Goal: Answer question/provide support: Share knowledge or assist other users

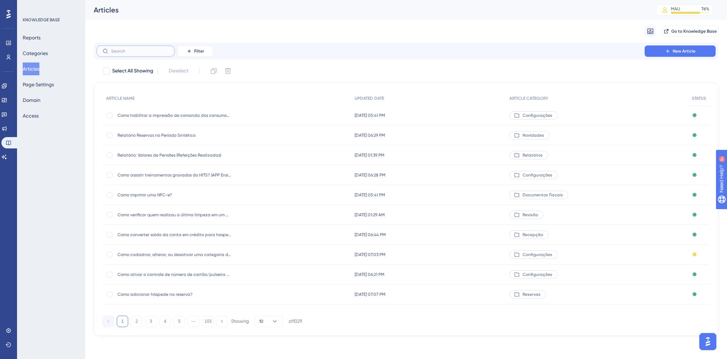
click at [147, 53] on input "text" at bounding box center [139, 51] width 57 height 5
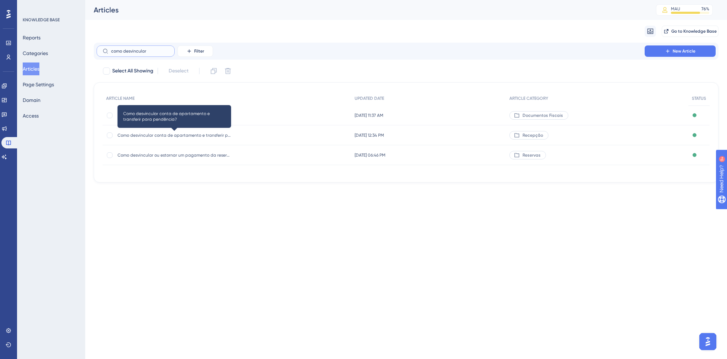
type input "como desvincular"
click at [184, 136] on span "Como desvincular conta de apartamento e transferir para pendência?" at bounding box center [174, 135] width 114 height 6
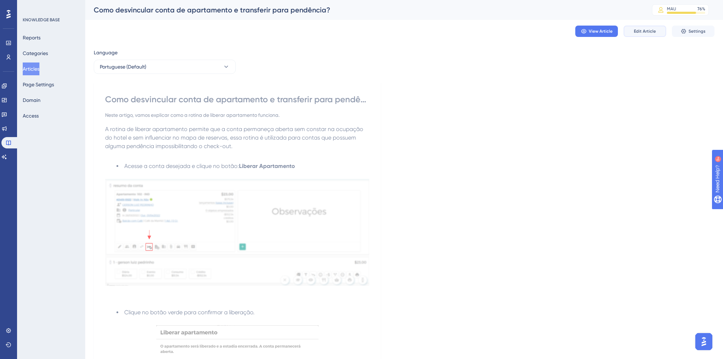
click at [635, 31] on span "Edit Article" at bounding box center [644, 31] width 22 height 6
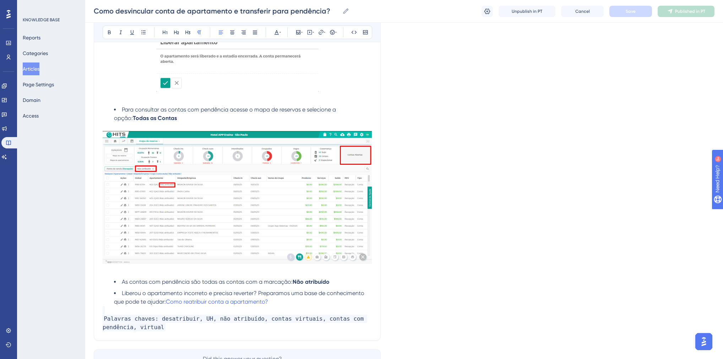
scroll to position [365, 0]
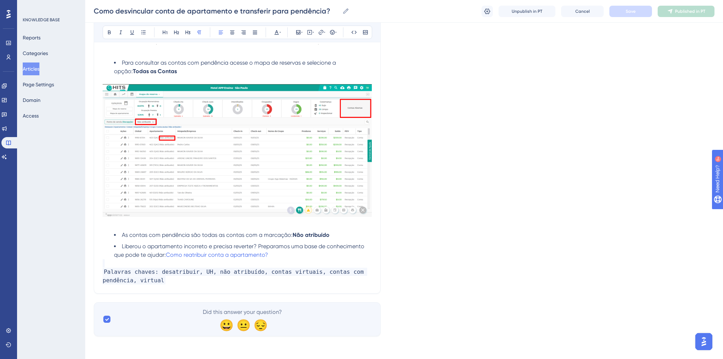
click at [109, 265] on p "​" at bounding box center [237, 263] width 269 height 9
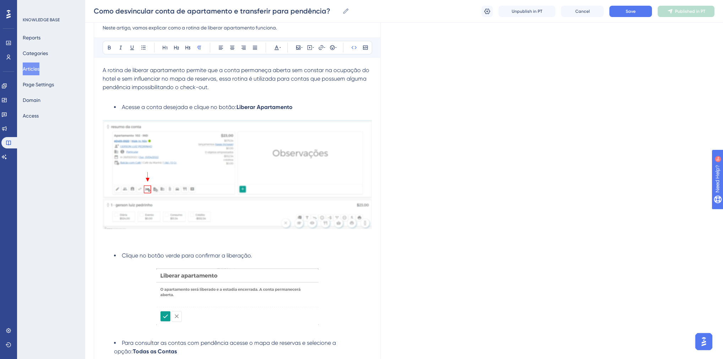
scroll to position [0, 0]
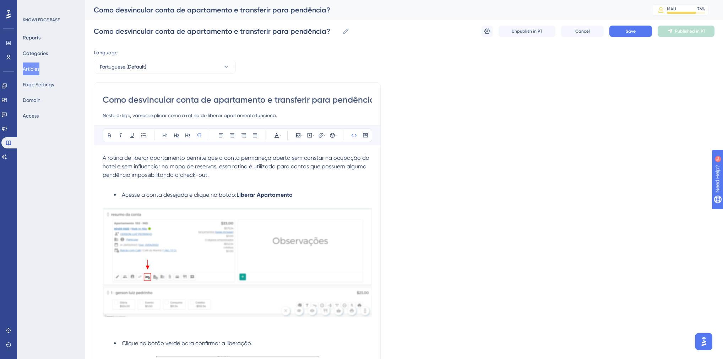
click at [122, 195] on span "Acesse a conta desejada e clique no botão:" at bounding box center [179, 194] width 115 height 7
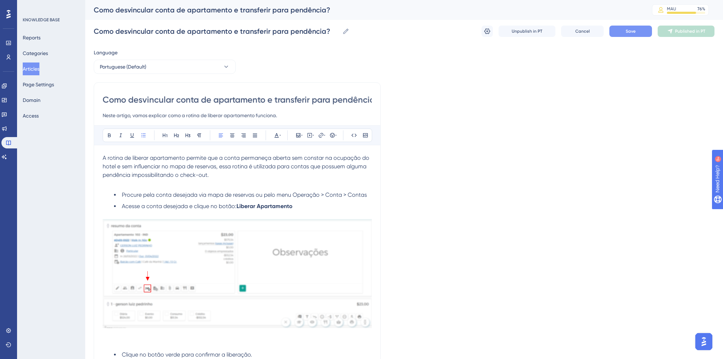
click at [643, 31] on button "Save" at bounding box center [630, 31] width 43 height 11
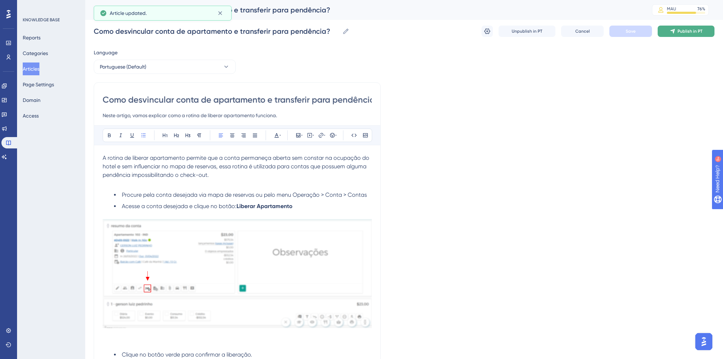
click at [680, 32] on span "Publish in PT" at bounding box center [689, 31] width 25 height 6
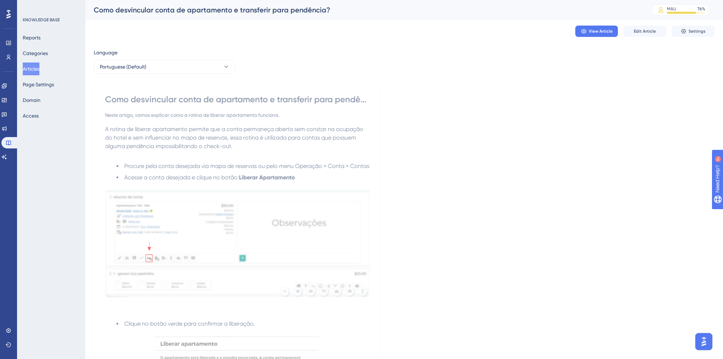
click at [31, 70] on button "Articles" at bounding box center [31, 68] width 17 height 13
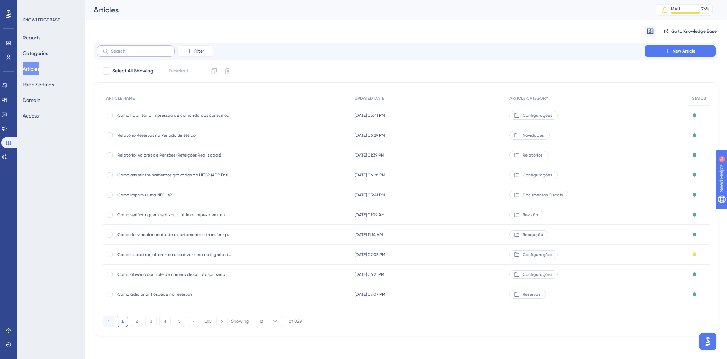
click at [134, 54] on label at bounding box center [136, 50] width 78 height 11
click at [134, 54] on input "text" at bounding box center [139, 51] width 57 height 5
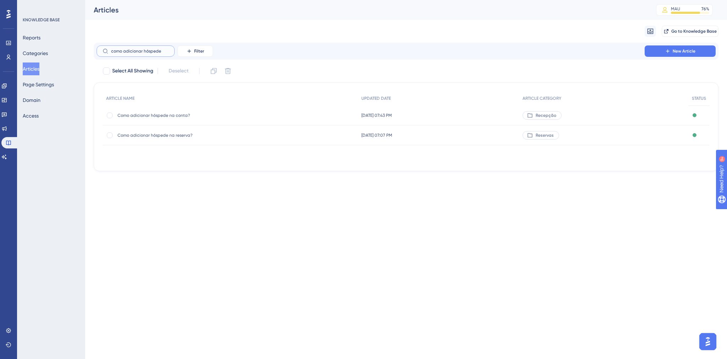
type input "como adicionar hóspede"
click at [147, 116] on span "Como adicionar hóspede na conta?" at bounding box center [174, 115] width 114 height 6
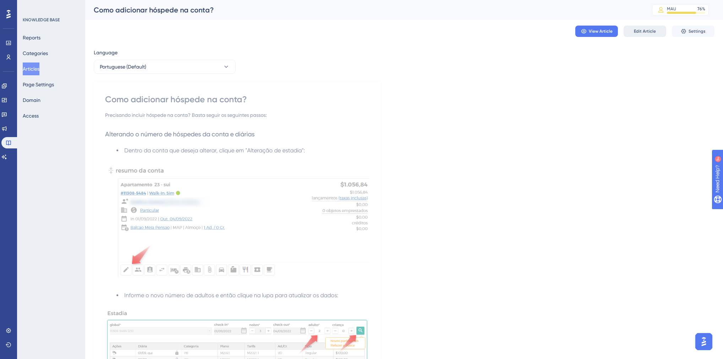
click at [648, 28] on span "Edit Article" at bounding box center [644, 31] width 22 height 6
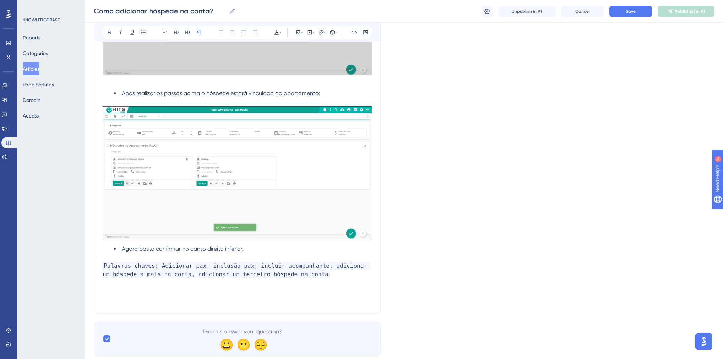
scroll to position [1036, 0]
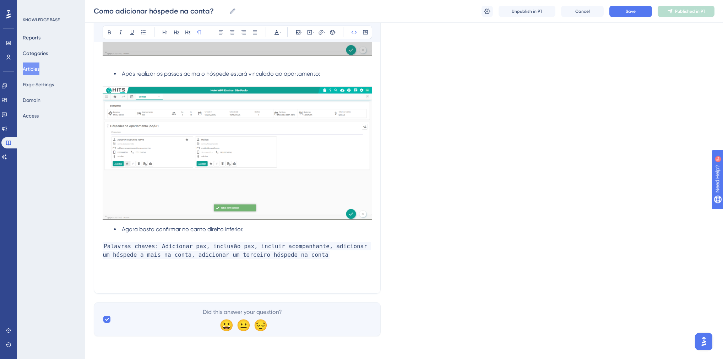
click at [301, 255] on p "Palavras chaves: Adicionar pax, inclusão pax, incluir acompanhante, adicionar u…" at bounding box center [237, 250] width 269 height 17
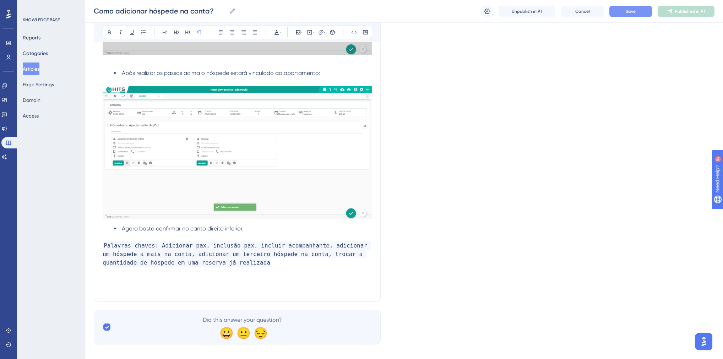
click at [620, 16] on button "Save" at bounding box center [630, 11] width 43 height 11
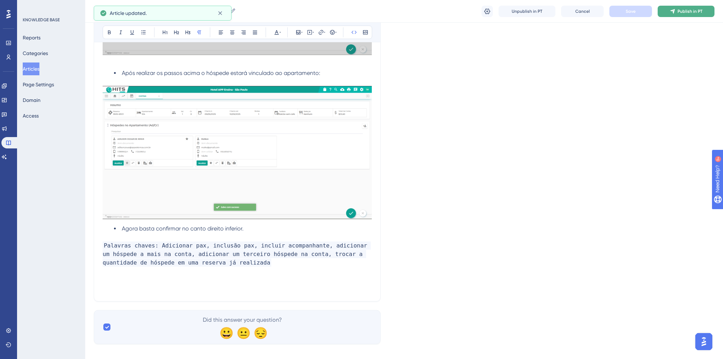
click at [682, 9] on span "Publish in PT" at bounding box center [689, 12] width 25 height 6
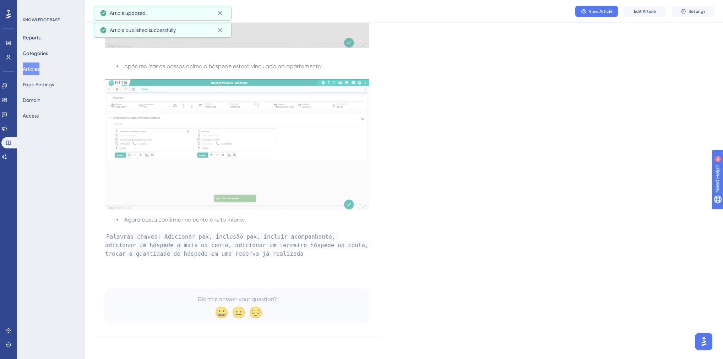
scroll to position [1004, 0]
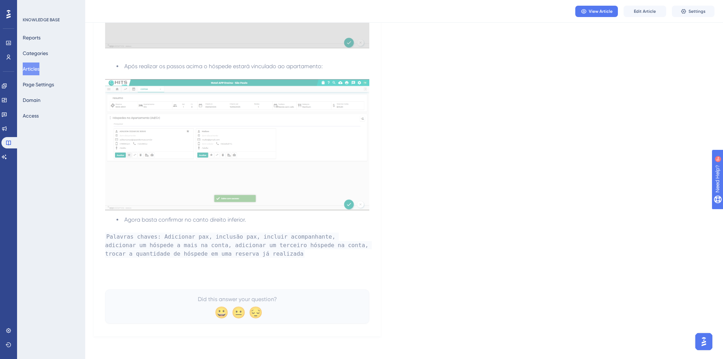
click at [33, 68] on button "Articles" at bounding box center [31, 68] width 17 height 13
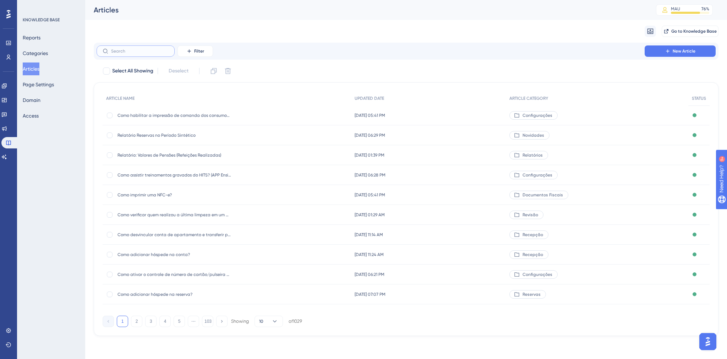
click at [143, 53] on input "text" at bounding box center [139, 51] width 57 height 5
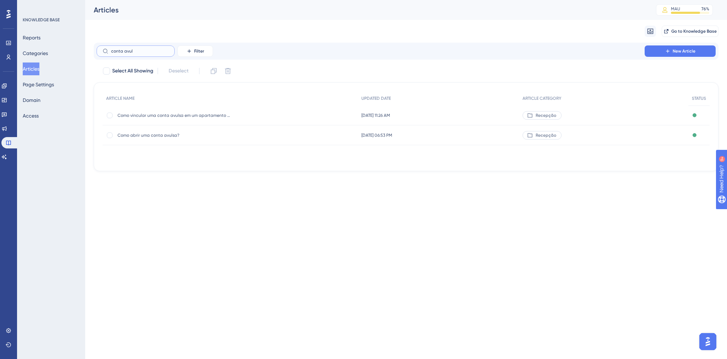
type input "conta avul"
click at [167, 133] on span "Como abrir uma conta avulsa?" at bounding box center [174, 135] width 114 height 6
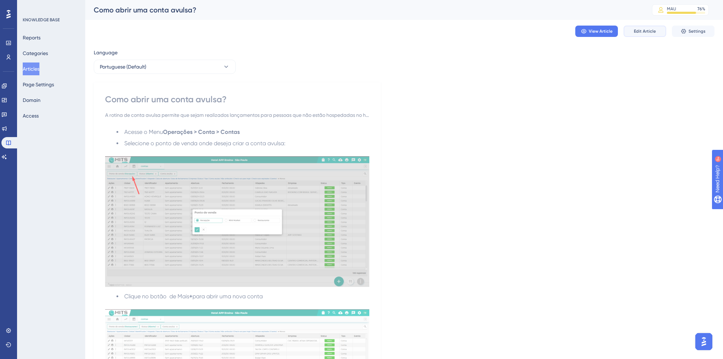
click at [641, 34] on span "Edit Article" at bounding box center [644, 31] width 22 height 6
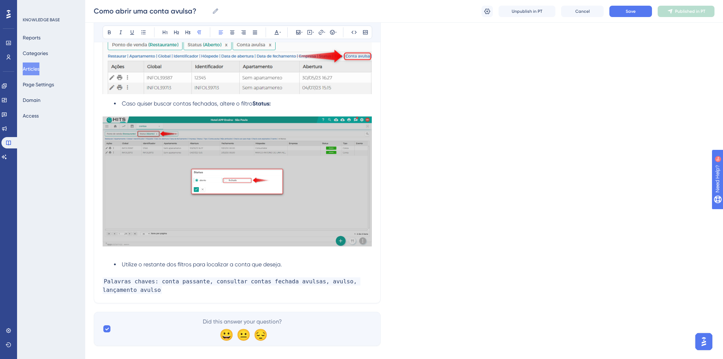
scroll to position [1925, 0]
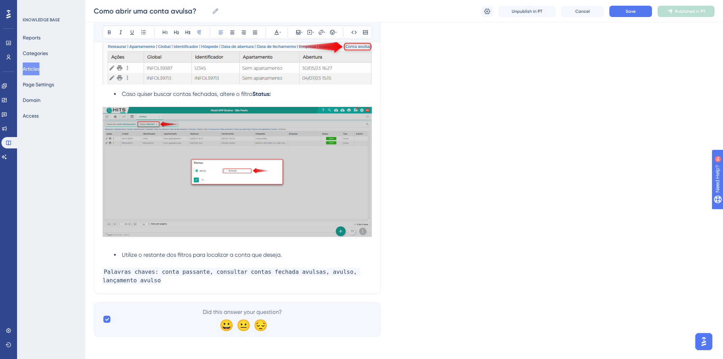
click at [126, 277] on p "Palavras chaves: conta passante, consultar contas fechada avulsas, avulso, lanç…" at bounding box center [237, 276] width 269 height 17
click at [635, 12] on button "Save" at bounding box center [630, 11] width 43 height 11
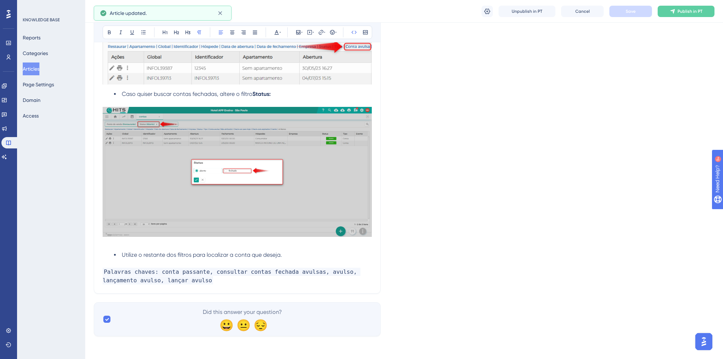
click at [683, 12] on span "Publish in PT" at bounding box center [689, 12] width 25 height 6
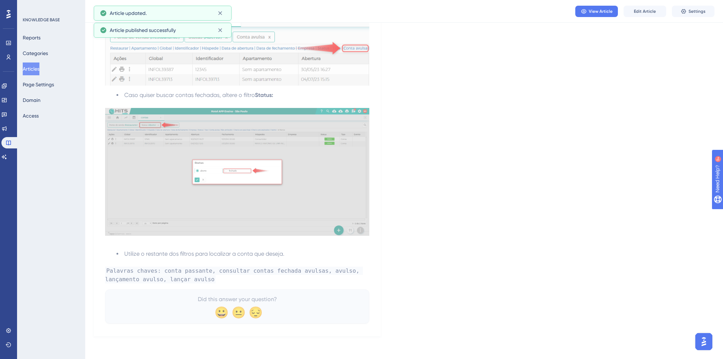
scroll to position [1873, 0]
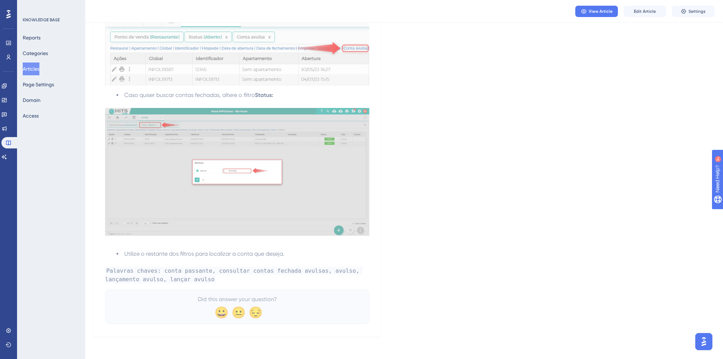
click at [30, 65] on button "Articles" at bounding box center [31, 68] width 17 height 13
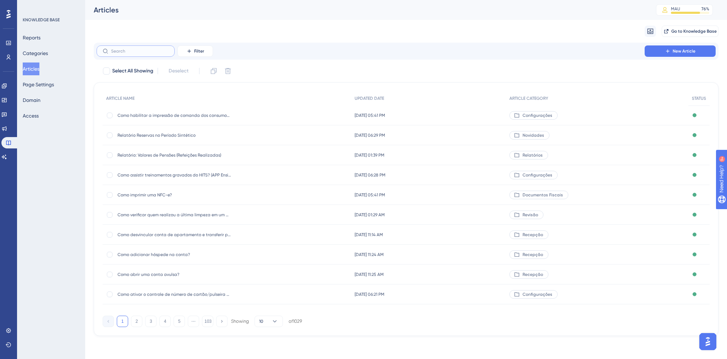
click at [150, 51] on input "text" at bounding box center [139, 51] width 57 height 5
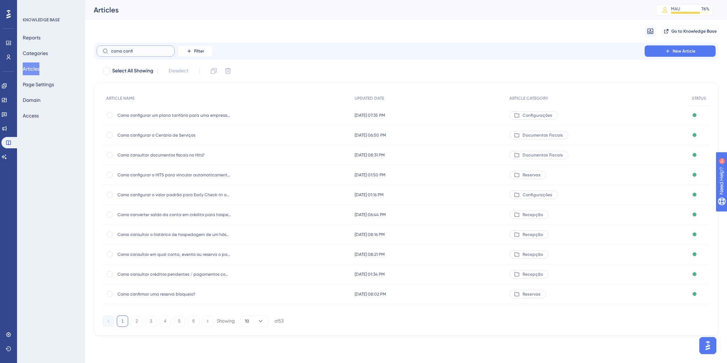
type input "como confiu"
checkbox input "true"
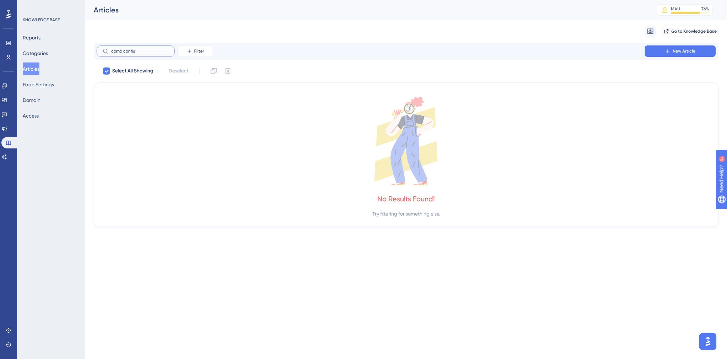
type input "como confi"
checkbox input "false"
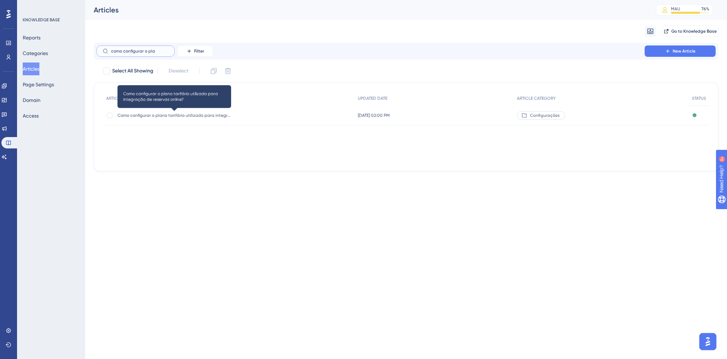
type input "como configurar o pla"
click at [185, 116] on span "Como configurar o plano tarifário utilizado para integração de reservas online?" at bounding box center [174, 115] width 114 height 6
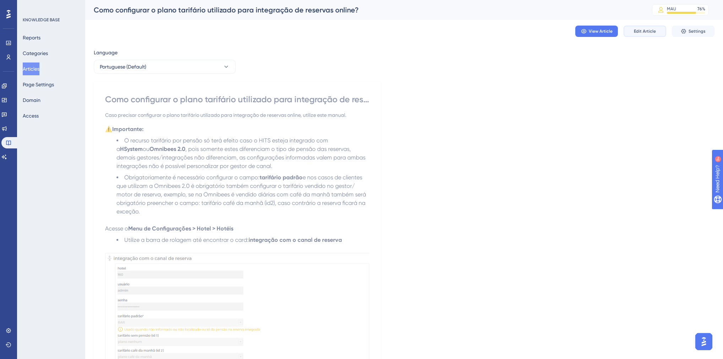
click at [655, 33] on button "Edit Article" at bounding box center [644, 31] width 43 height 11
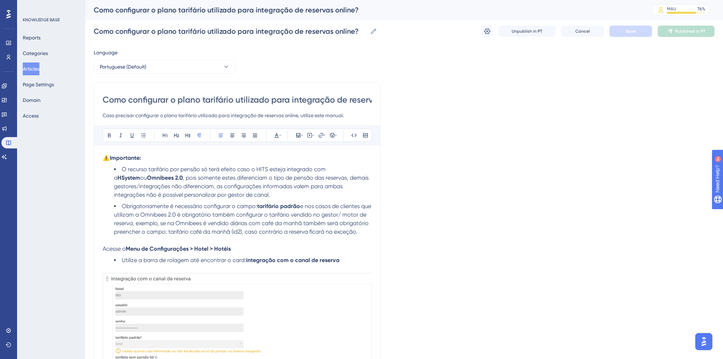
drag, startPoint x: 513, startPoint y: 256, endPoint x: 437, endPoint y: 165, distance: 118.4
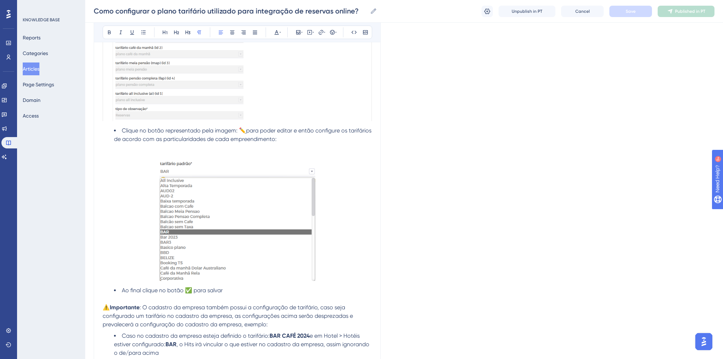
scroll to position [426, 0]
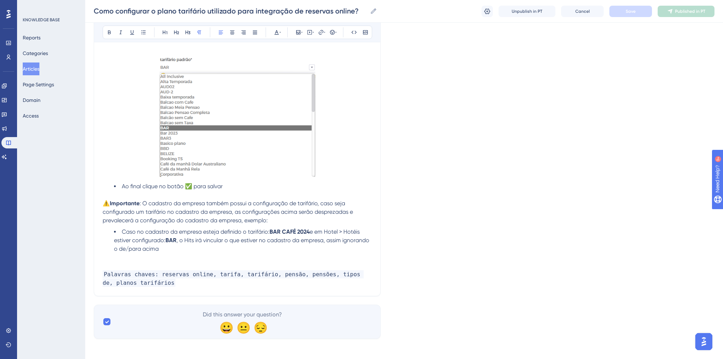
click at [172, 287] on p "Palavras chaves: reservas online, tarifa, tarifário, pensão, pensões, tipos de,…" at bounding box center [237, 278] width 269 height 17
click at [625, 13] on button "Save" at bounding box center [630, 11] width 43 height 11
drag, startPoint x: 175, startPoint y: 271, endPoint x: 144, endPoint y: 274, distance: 30.3
click at [144, 270] on p at bounding box center [237, 266] width 269 height 9
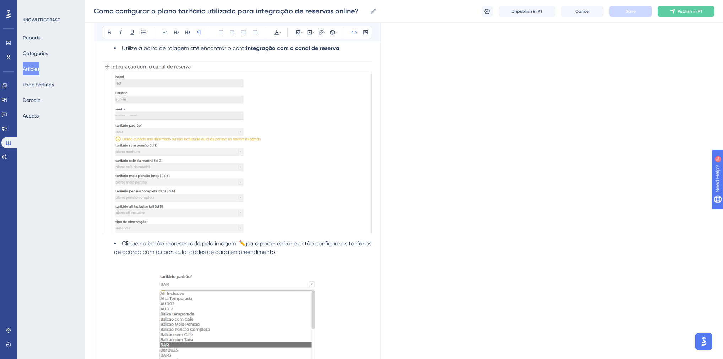
scroll to position [114, 0]
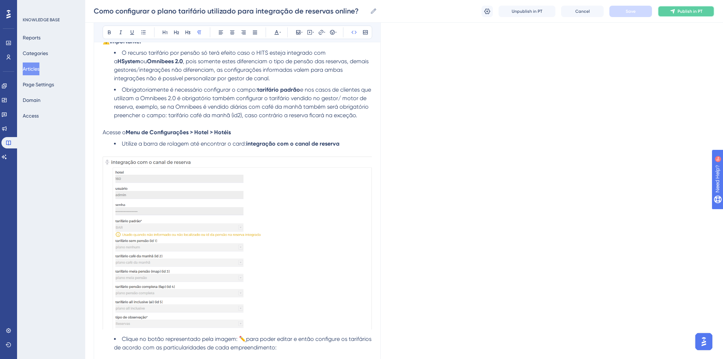
click at [681, 15] on button "Publish in PT" at bounding box center [685, 11] width 57 height 11
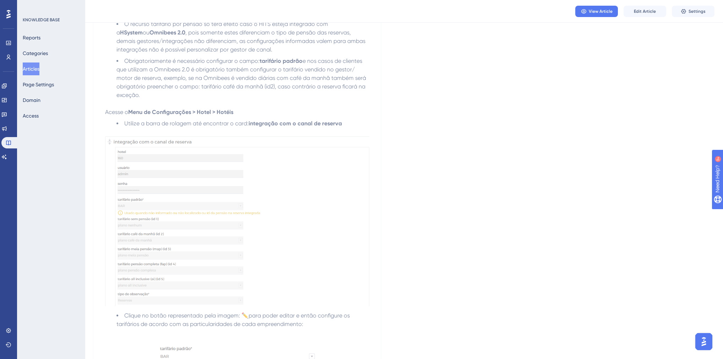
click at [37, 72] on button "Articles" at bounding box center [31, 68] width 17 height 13
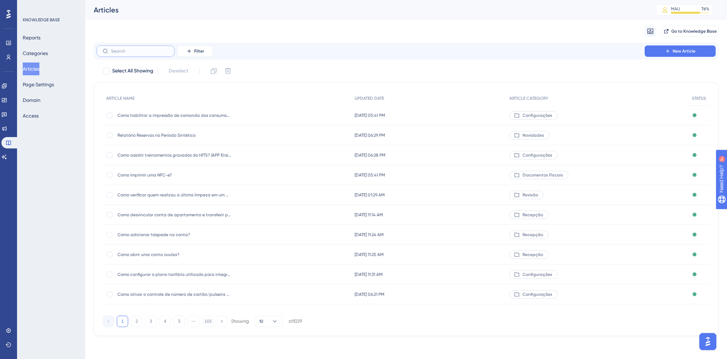
click at [138, 51] on input "text" at bounding box center [139, 51] width 57 height 5
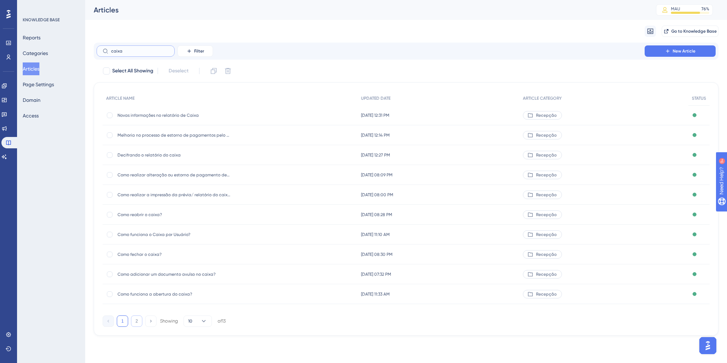
type input "caixa"
click at [136, 320] on button "2" at bounding box center [136, 320] width 11 height 11
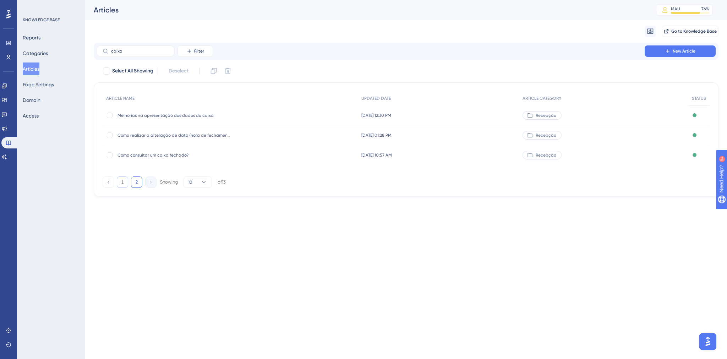
click at [122, 182] on button "1" at bounding box center [122, 181] width 11 height 11
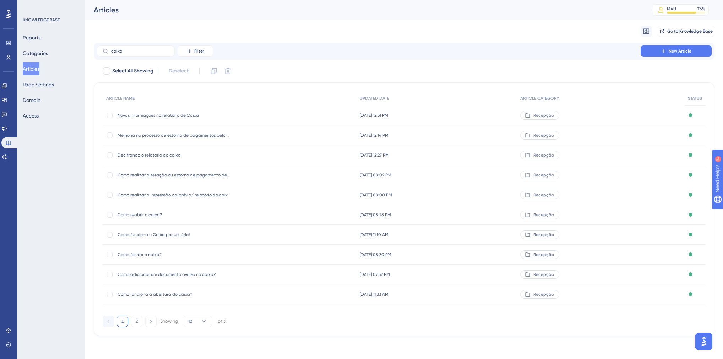
click at [149, 216] on span "Como reabrir o caixa?" at bounding box center [174, 215] width 114 height 6
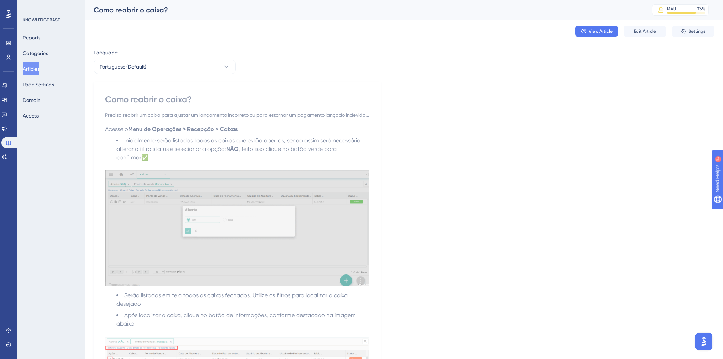
click at [36, 65] on button "Articles" at bounding box center [31, 68] width 17 height 13
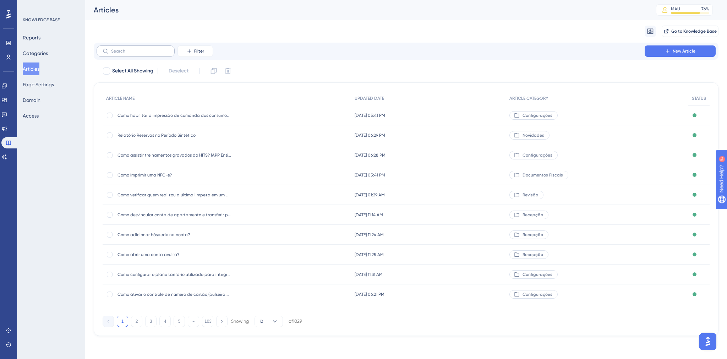
click at [120, 54] on label at bounding box center [136, 50] width 78 height 11
click at [120, 54] on input "text" at bounding box center [139, 51] width 57 height 5
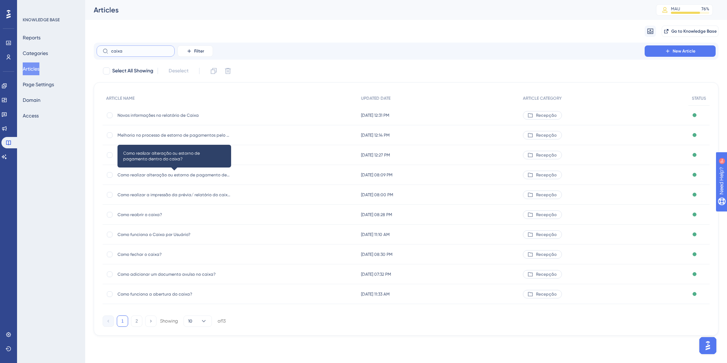
type input "caixa"
click at [159, 175] on span "Como realizar alteração ou estorno de pagamento dentro do caixa?" at bounding box center [174, 175] width 114 height 6
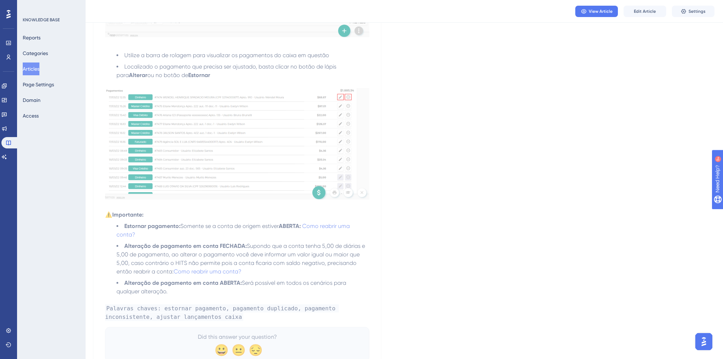
scroll to position [289, 0]
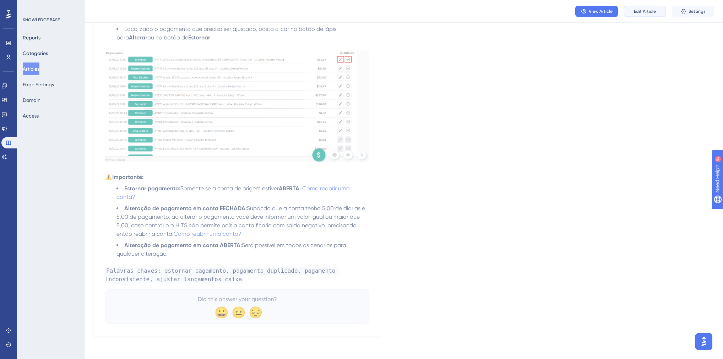
click at [639, 14] on button "Edit Article" at bounding box center [644, 11] width 43 height 11
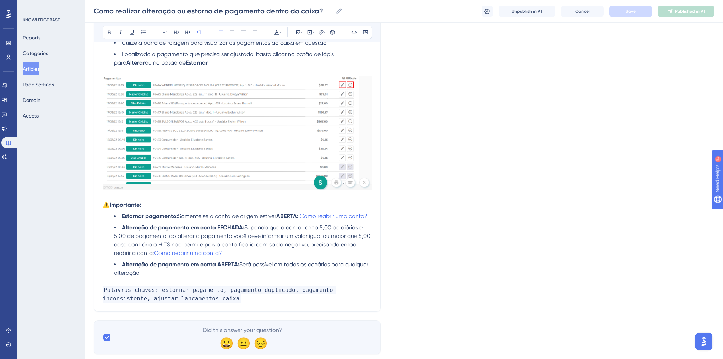
scroll to position [312, 0]
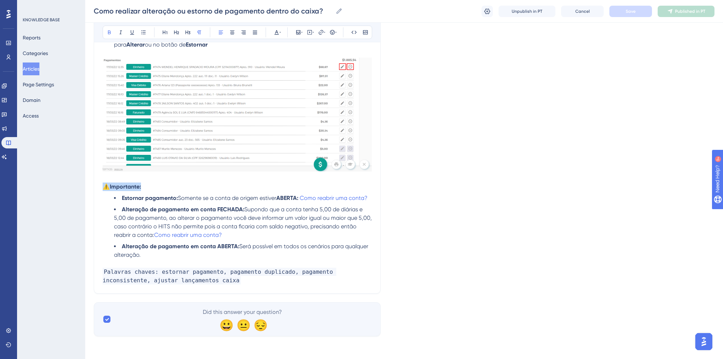
drag, startPoint x: 144, startPoint y: 186, endPoint x: 106, endPoint y: 187, distance: 38.3
click at [106, 187] on p "⚠️Importante:" at bounding box center [237, 186] width 269 height 9
copy strong "⚠️Importante:"
click at [156, 257] on li "Alteração de pagamento em conta ABERTA: Será possível em todos os cenários para…" at bounding box center [243, 250] width 258 height 17
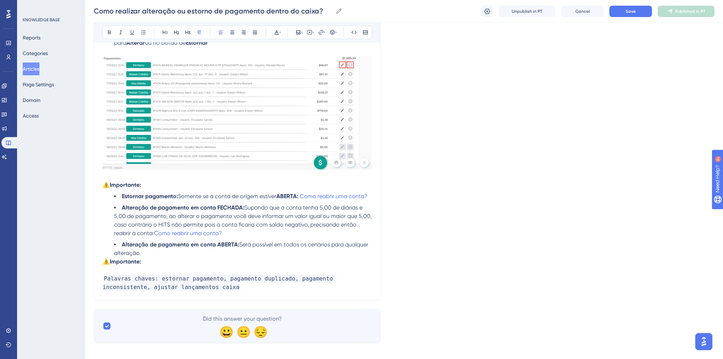
click at [151, 257] on li "Alteração de pagamento em conta ABERTA: Será possível em todos os cenários para…" at bounding box center [243, 248] width 258 height 17
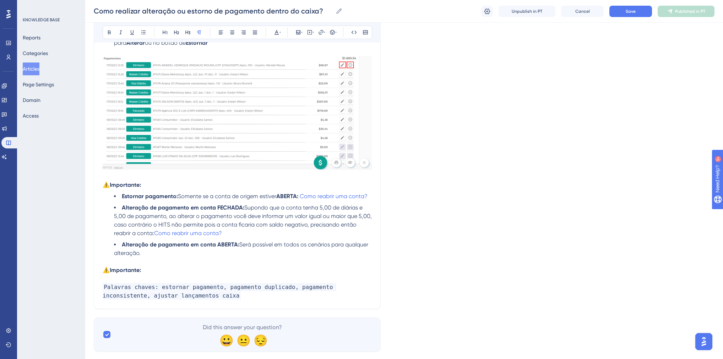
click at [150, 274] on p "⚠️Importante:" at bounding box center [237, 270] width 269 height 9
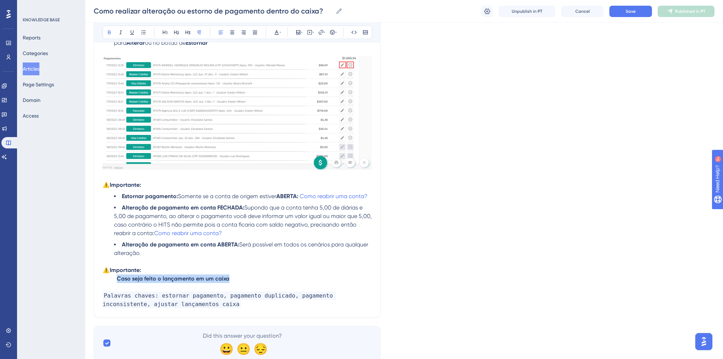
drag, startPoint x: 243, startPoint y: 281, endPoint x: 116, endPoint y: 281, distance: 126.3
click at [116, 281] on p "Caso seja feito o lançamento em um caixa" at bounding box center [237, 278] width 269 height 9
click at [264, 281] on p "Caso seja feito o lançamento em um caixa" at bounding box center [237, 278] width 269 height 9
drag, startPoint x: 338, startPoint y: 280, endPoint x: 289, endPoint y: 282, distance: 49.1
click at [289, 282] on p "Caso seja feito o lançamento em um caixa errado, não é possível realizar o esto…" at bounding box center [237, 278] width 269 height 9
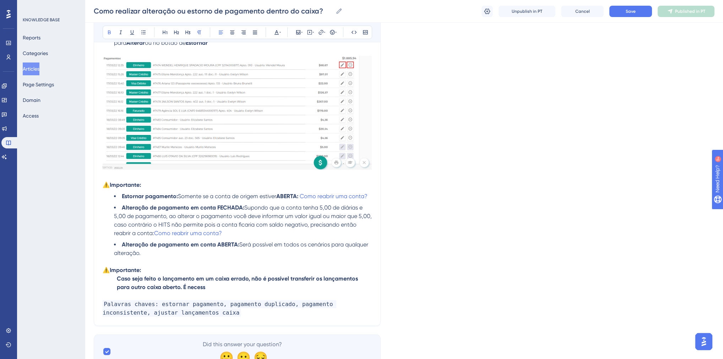
click at [256, 287] on p "Caso seja feito o lançamento em um caixa errado, não é possível transferir os l…" at bounding box center [237, 282] width 269 height 17
click at [214, 291] on p "Caso seja feito o lançamento em um caixa errado, não é possível transferir os l…" at bounding box center [237, 282] width 269 height 17
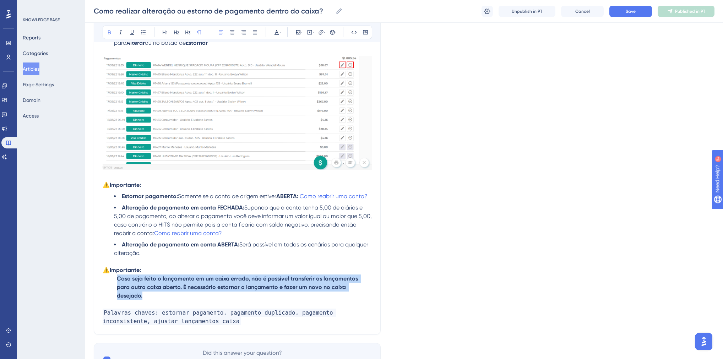
drag, startPoint x: 351, startPoint y: 289, endPoint x: 117, endPoint y: 282, distance: 234.3
click at [117, 282] on p "Caso seja feito o lançamento em um caixa errado, não é possível transferir os l…" at bounding box center [237, 287] width 269 height 26
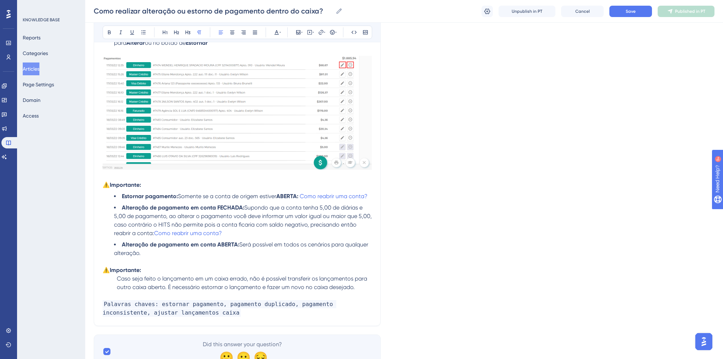
click at [158, 281] on span "Caso seja feito o lançamento em um caixa errado, não é possível transferir os l…" at bounding box center [243, 282] width 252 height 15
click at [189, 313] on p "Palavras chaves: estornar pagamento, pagamento duplicado, pagamento inconsisten…" at bounding box center [237, 308] width 269 height 17
click at [187, 319] on div "Como realizar alteração ou estorno de pagamento dentro do caixa? Precisando rea…" at bounding box center [237, 46] width 287 height 559
click at [186, 317] on p "Palavras chaves: estornar pagamento, pagamento duplicado, pagamento inconsisten…" at bounding box center [237, 308] width 269 height 17
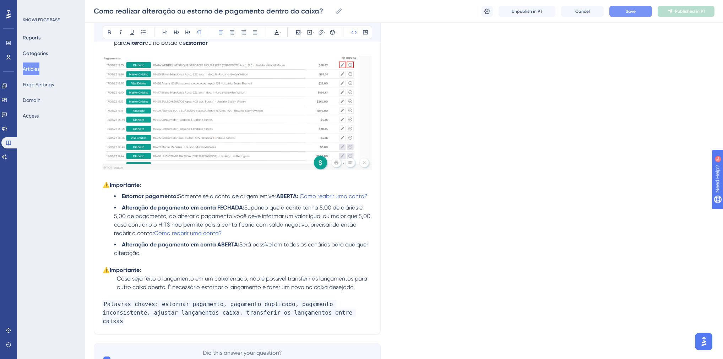
click at [625, 11] on span "Save" at bounding box center [630, 12] width 10 height 6
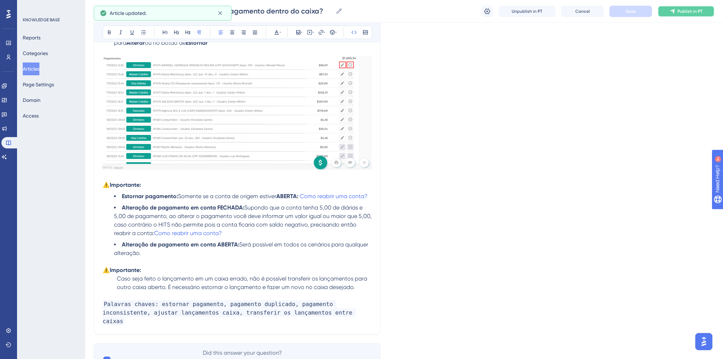
click at [675, 15] on button "Publish in PT" at bounding box center [685, 11] width 57 height 11
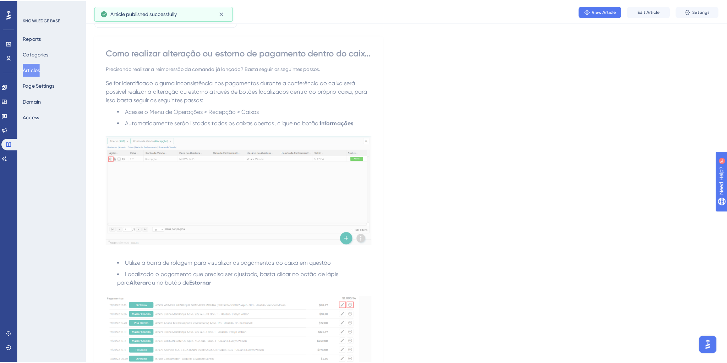
scroll to position [0, 0]
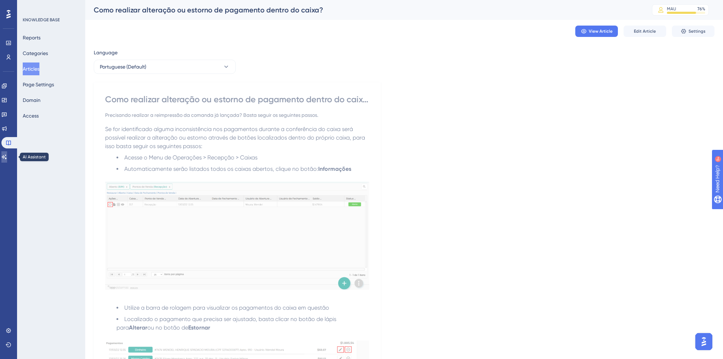
click at [5, 158] on link at bounding box center [4, 156] width 6 height 11
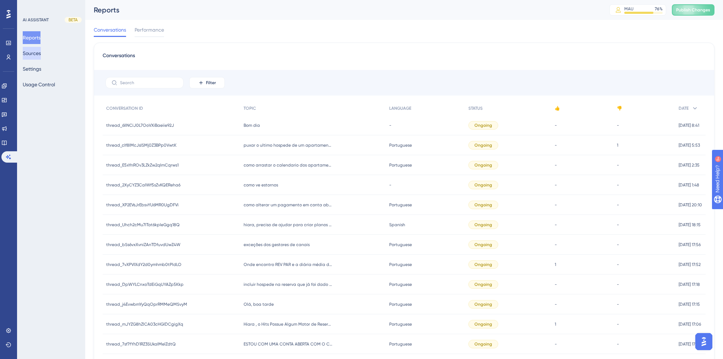
click at [37, 55] on button "Sources" at bounding box center [32, 53] width 18 height 13
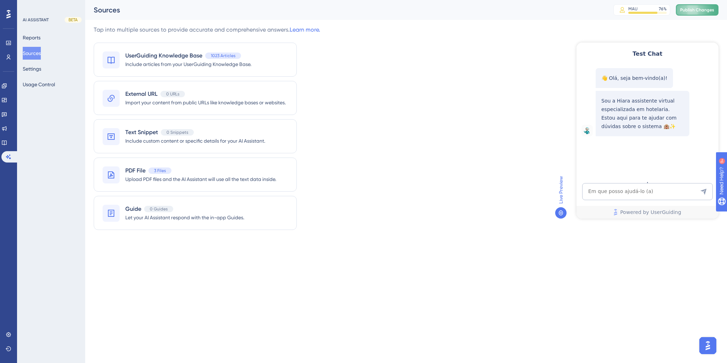
click at [698, 8] on span "Publish Changes" at bounding box center [697, 10] width 34 height 6
click at [633, 186] on textarea "AI Assistant Text Input" at bounding box center [647, 191] width 131 height 17
paste textarea ""como transferir os lançamentos para o caixa 2533? ""
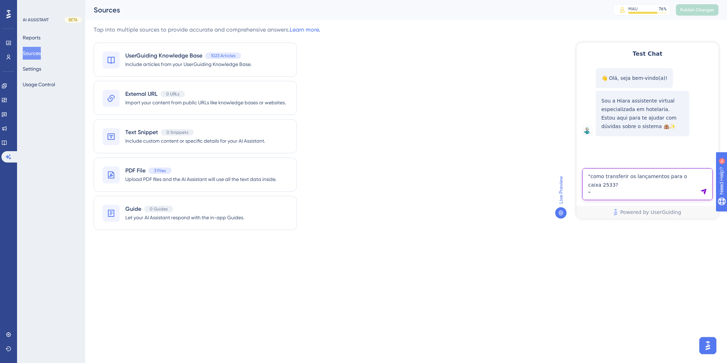
type textarea ""como transferir os lançamentos para o caixa 2533? ""
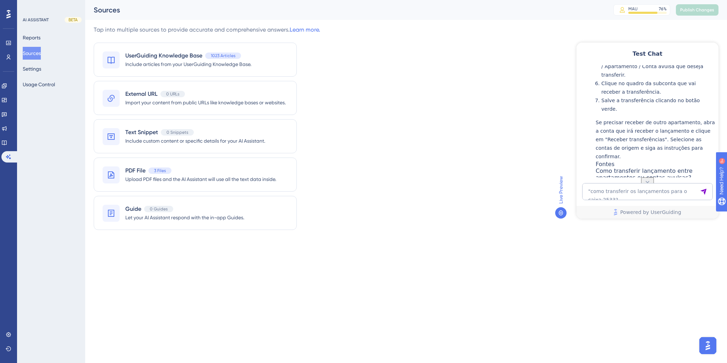
scroll to position [242, 0]
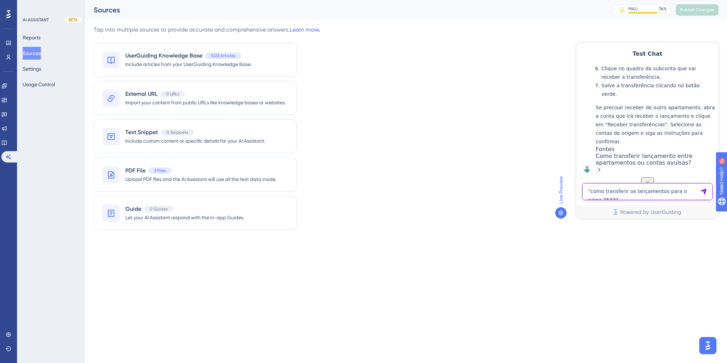
click at [643, 190] on textarea ""como transferir os lançamentos para o caixa 2533? "" at bounding box center [647, 191] width 131 height 17
paste textarea ""como tirar o ocupado para o vago? ""
type textarea ""como tirar o ocupado para o vago? ""
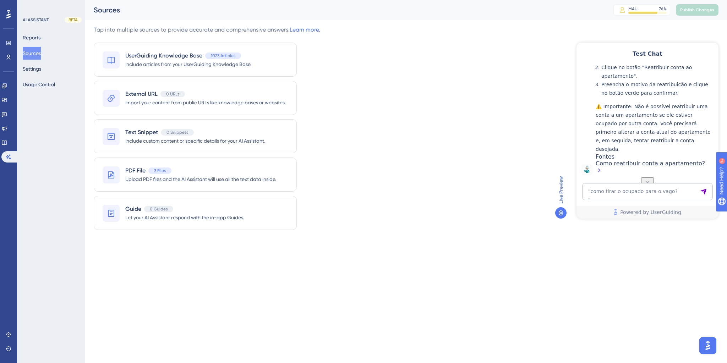
scroll to position [429, 0]
click at [609, 192] on textarea ""como tirar o ocupado para o vago? "" at bounding box center [647, 191] width 131 height 17
paste textarea "GOSTARIA DE FAZER EXTORNO"
type textarea "GOSTARIA DE FAZER EXTORNO"
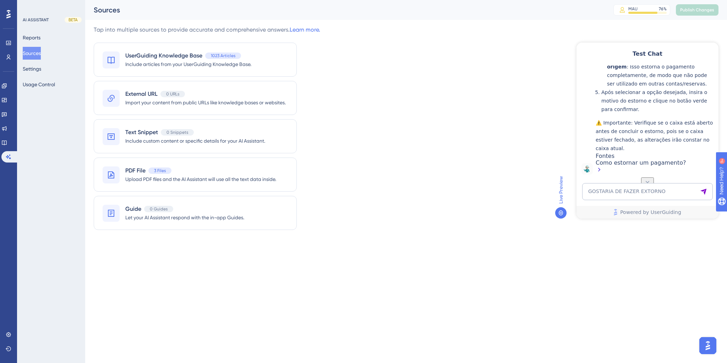
scroll to position [777, 0]
click at [630, 199] on textarea "GOSTARIA DE FAZER EXTORNO" at bounding box center [647, 191] width 131 height 17
paste textarea "Existe um Log de Operações da Governança?"
type textarea "Existe um Log de Operações da Governança?"
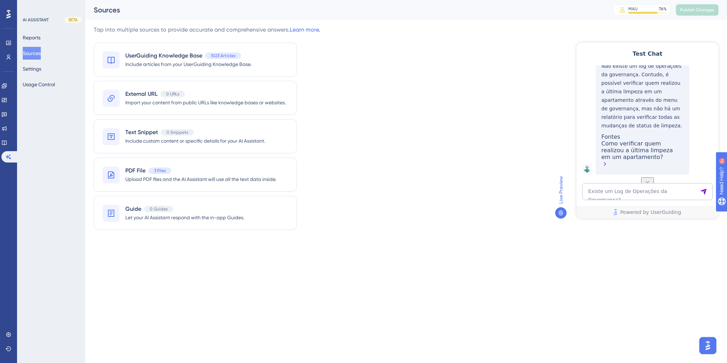
scroll to position [957, 0]
click at [627, 155] on div "Como verificar quem realizou a última limpeza em um apartamento?" at bounding box center [642, 154] width 82 height 29
click at [607, 200] on div "Existe um Log de Operações da Governança? Powered by UserGuiding" at bounding box center [647, 200] width 142 height 35
click at [608, 199] on textarea "Existe um Log de Operações da Governança?" at bounding box center [647, 191] width 131 height 17
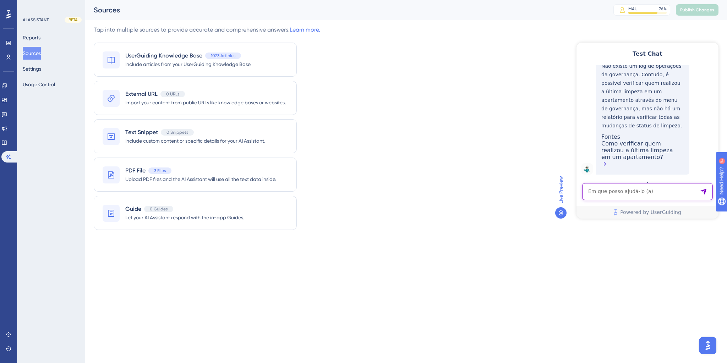
paste textarea "no show é apartir de que horas ?"
type textarea "no show é apartir de que horas ?"
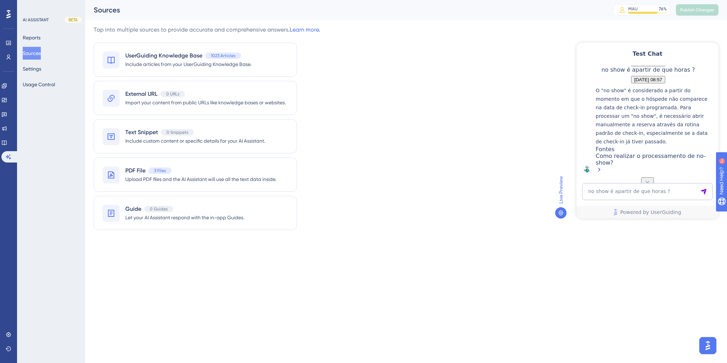
scroll to position [1119, 0]
click at [645, 192] on textarea "no show é apartir de que horas ?" at bounding box center [647, 191] width 131 height 17
paste textarea "como mudar o banco em que fazemos os recebimentos?"
type textarea "como mudar o banco em que fazemos os recebimentos?"
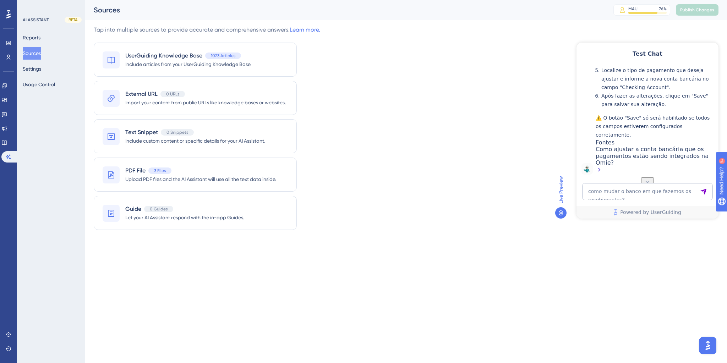
scroll to position [1402, 0]
click at [649, 196] on textarea "como mudar o banco em que fazemos os recebimentos?" at bounding box center [647, 191] width 131 height 17
paste textarea "Por que o caixa não abriu automaticamente?"
type textarea "Por que o caixa não abriu automaticamente?"
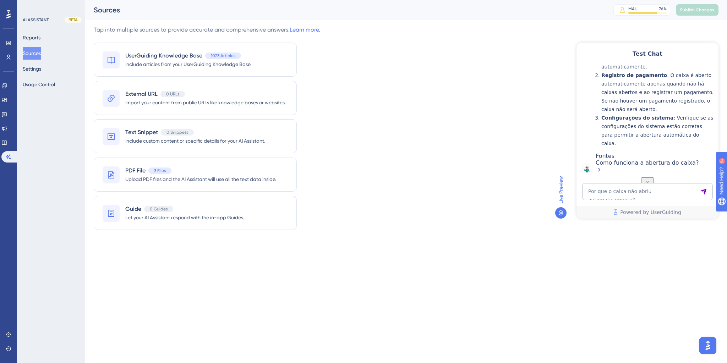
scroll to position [1626, 0]
